Goal: Communication & Community: Ask a question

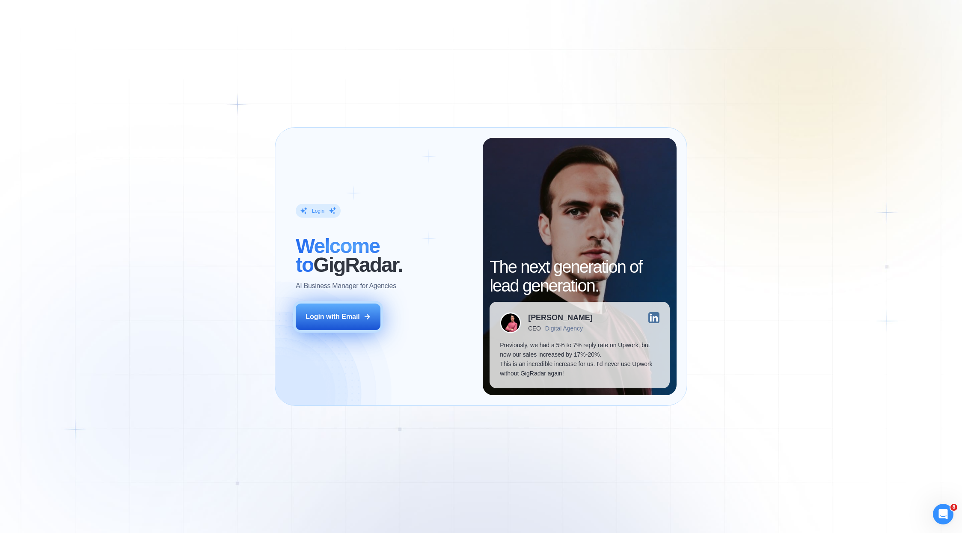
click at [321, 323] on button "Login with Email" at bounding box center [338, 316] width 85 height 27
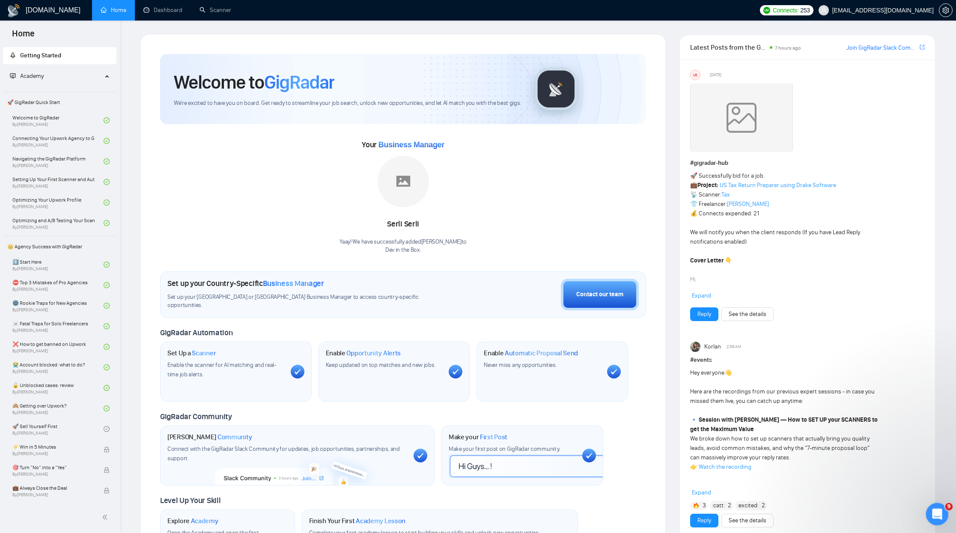
click at [934, 510] on icon "Open Intercom Messenger" at bounding box center [936, 513] width 14 height 14
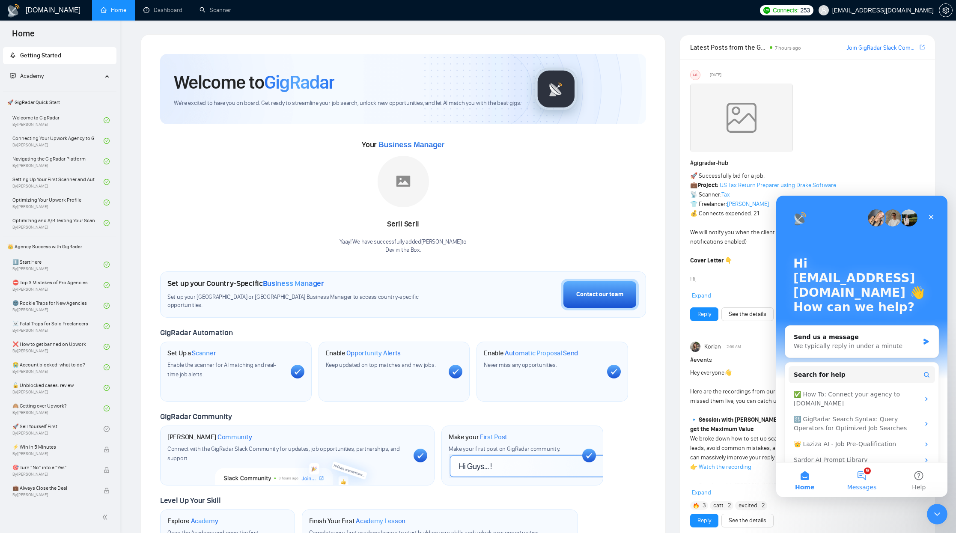
click at [870, 481] on button "9 Messages" at bounding box center [861, 480] width 57 height 34
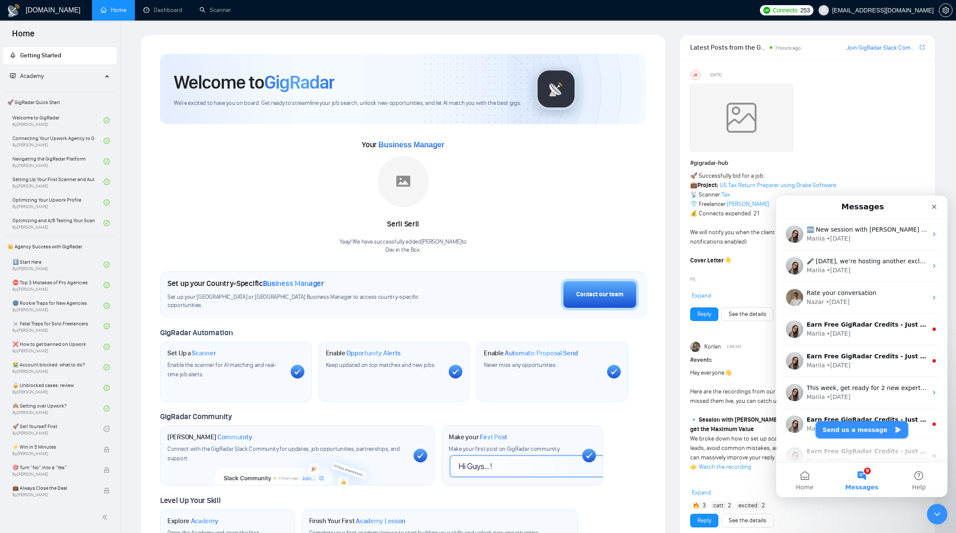
click at [857, 434] on button "Send us a message" at bounding box center [861, 429] width 92 height 17
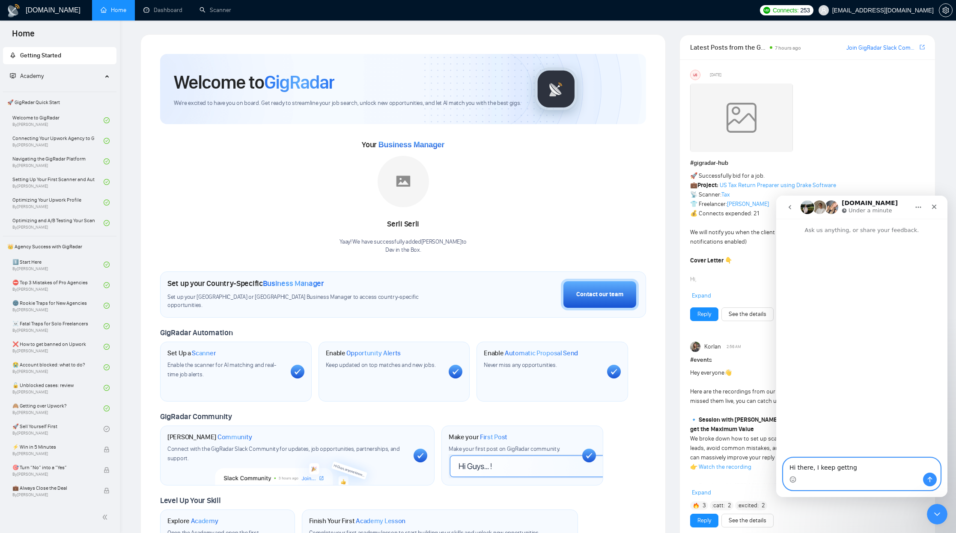
paste textarea ":x: Failed to bid for a job."
type textarea "Hi there, I keep getting :x: Failed to bid for a job. since [DATE]"
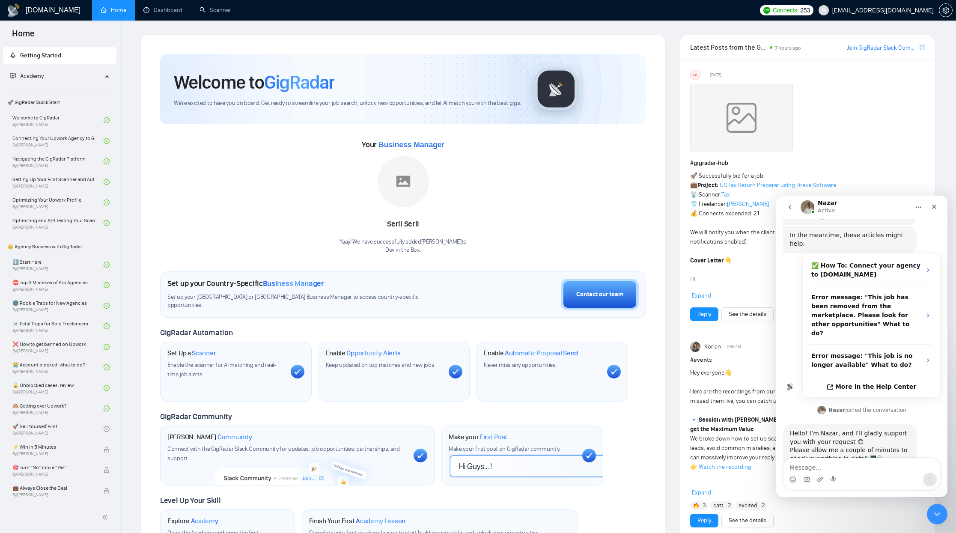
scroll to position [108, 0]
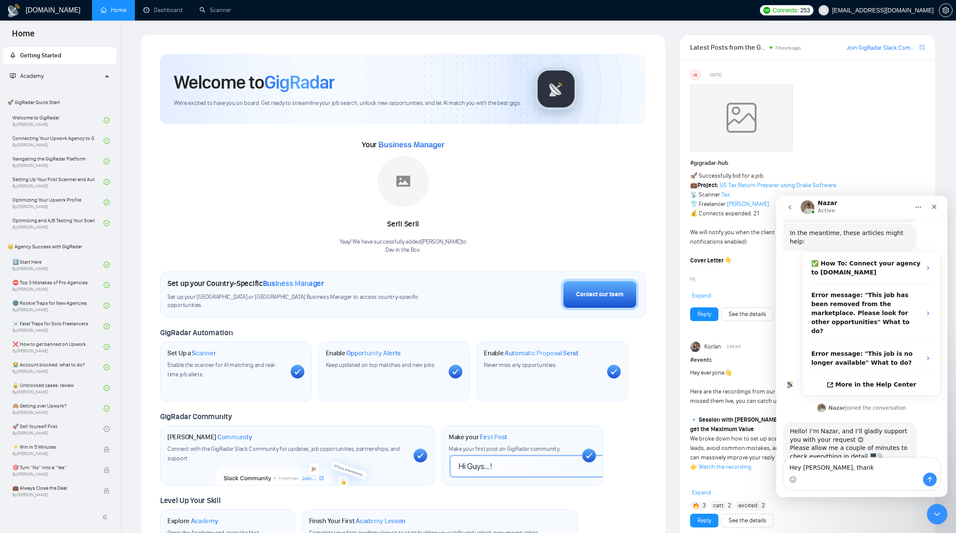
type textarea "Hey [PERSON_NAME], thanks"
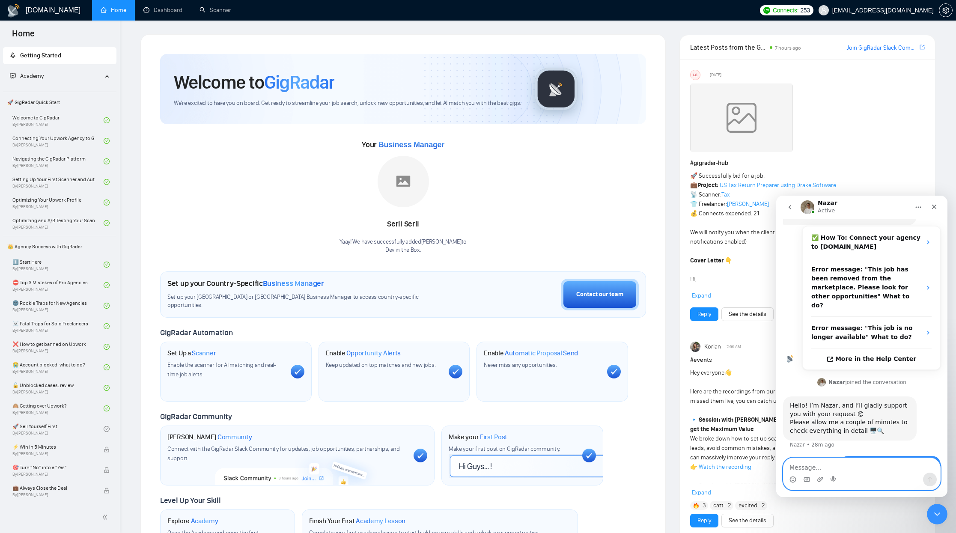
click at [852, 465] on textarea "Message…" at bounding box center [861, 465] width 157 height 15
type textarea "Any luck?"
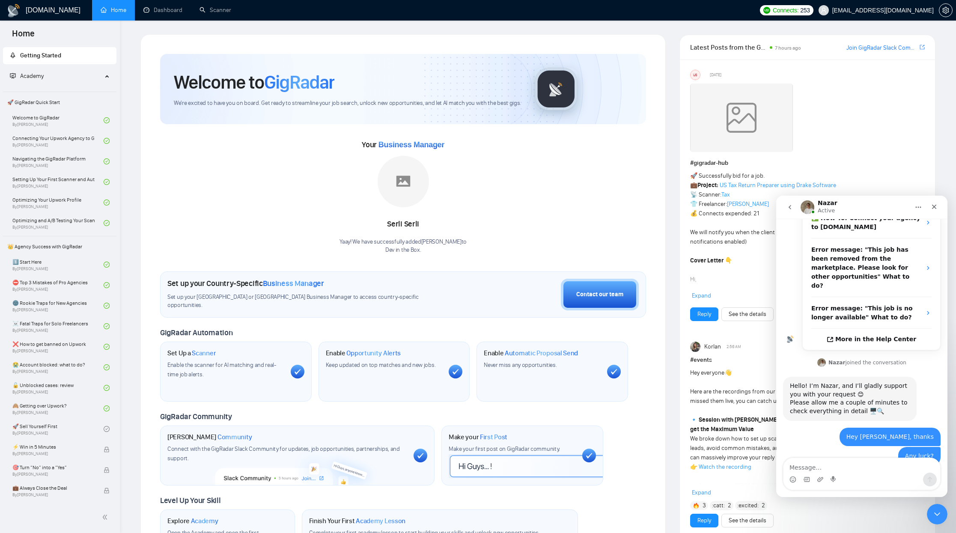
scroll to position [187, 0]
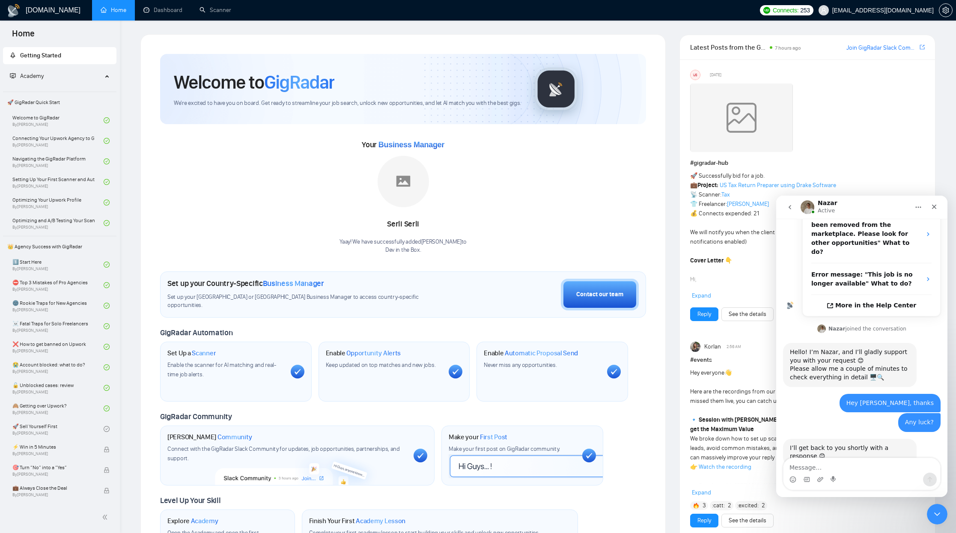
click at [866, 444] on div "I’ll get back to you shortly with a response 😊" at bounding box center [850, 452] width 120 height 17
click at [795, 477] on icon "Emoji picker" at bounding box center [792, 479] width 7 height 7
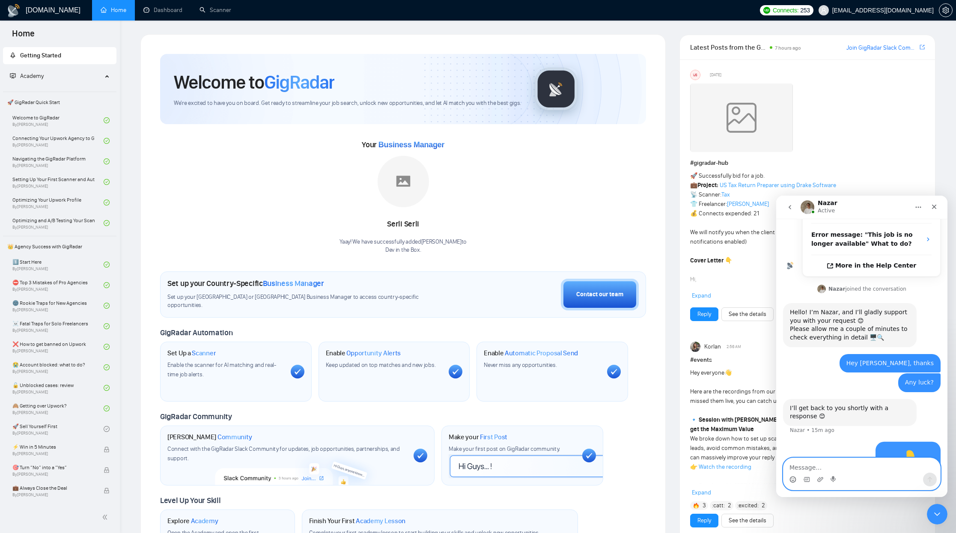
scroll to position [250, 0]
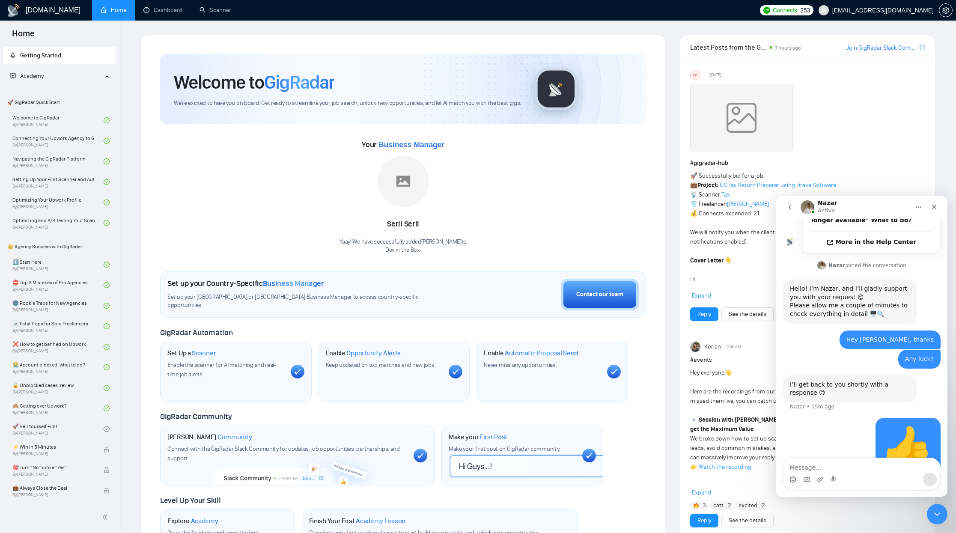
click at [802, 207] on img "Intercom messenger" at bounding box center [807, 207] width 14 height 14
click at [795, 206] on button "go back" at bounding box center [789, 207] width 16 height 16
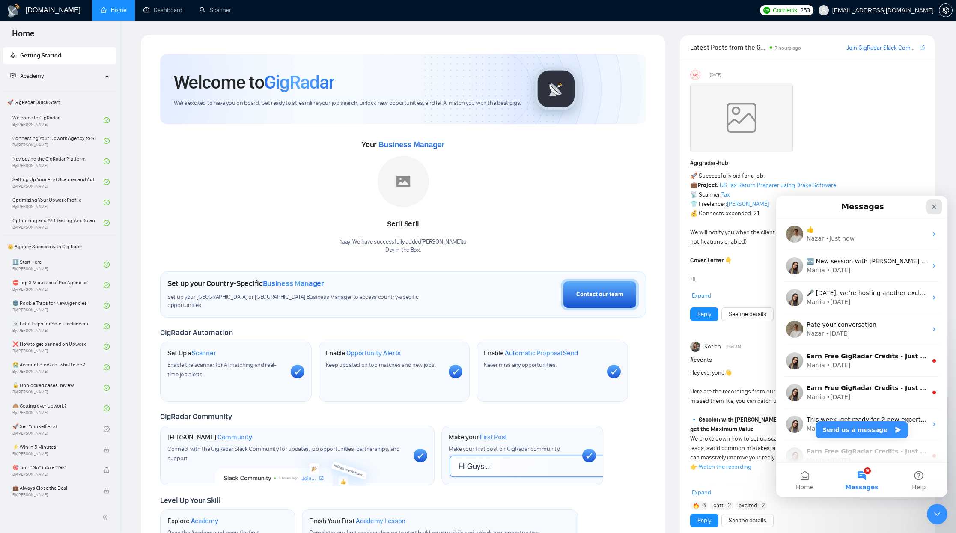
click at [938, 205] on div "Close" at bounding box center [933, 206] width 15 height 15
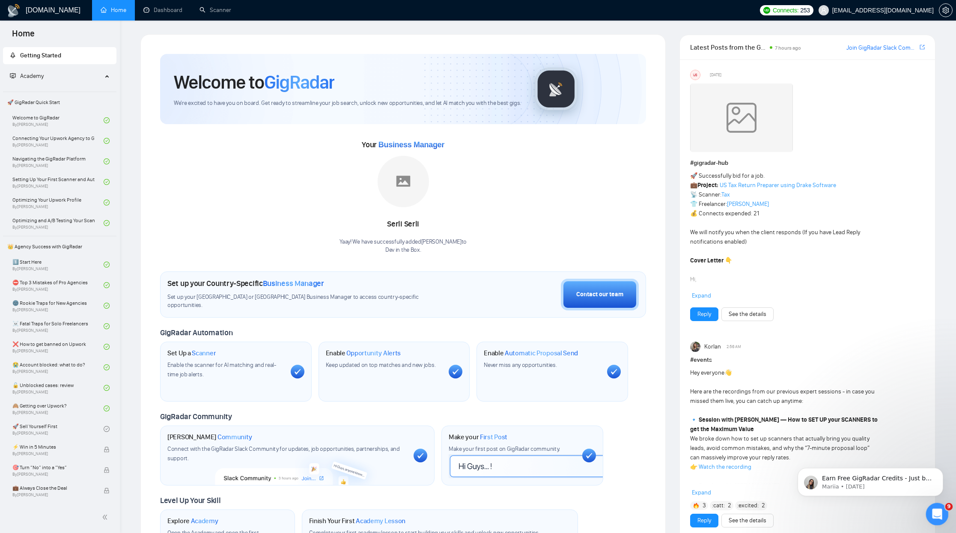
click at [930, 511] on icon "Open Intercom Messenger" at bounding box center [936, 513] width 14 height 14
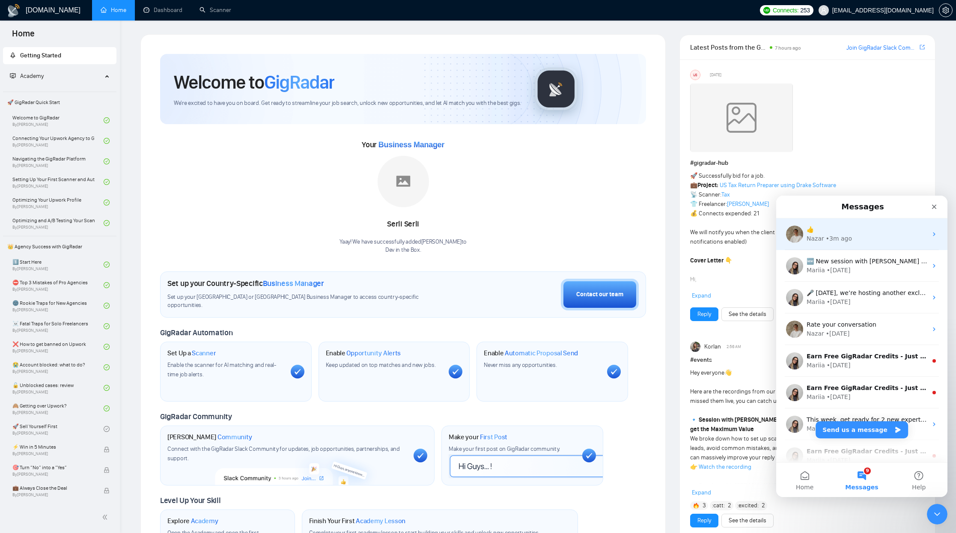
click at [874, 240] on div "Nazar • 3m ago" at bounding box center [866, 238] width 121 height 9
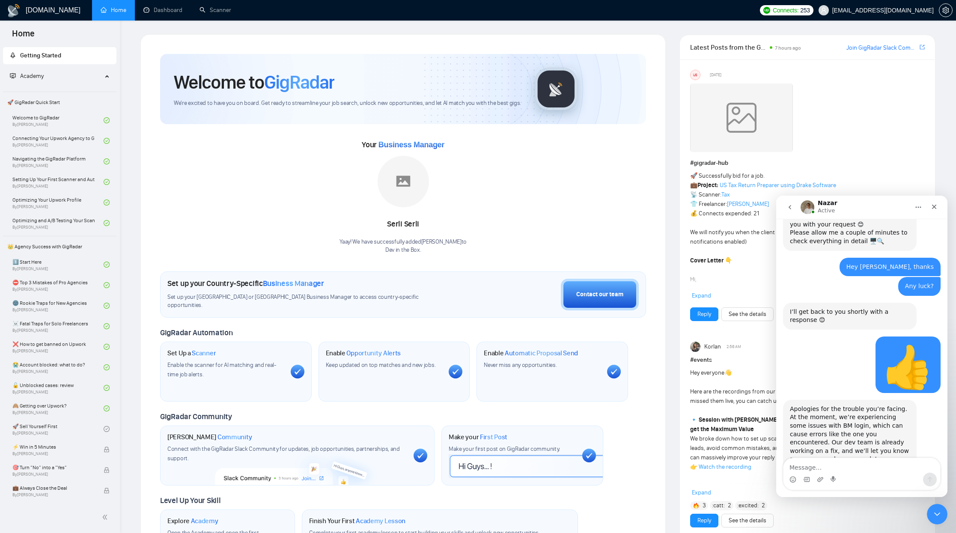
scroll to position [347, 0]
